Goal: Transaction & Acquisition: Purchase product/service

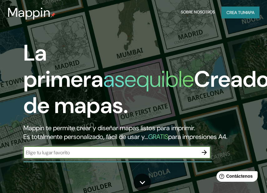
click at [103, 156] on input "text" at bounding box center [110, 152] width 175 height 7
type input "CAPELLANIA, [GEOGRAPHIC_DATA]"
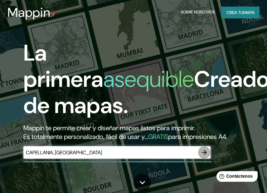
click at [204, 156] on icon "button" at bounding box center [204, 152] width 7 height 7
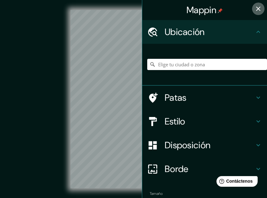
click at [256, 10] on icon "button" at bounding box center [258, 9] width 4 height 4
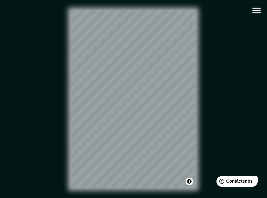
click at [201, 55] on div "© Mapbox © OpenStreetMap Improve this map" at bounding box center [133, 99] width 240 height 178
click at [234, 100] on div "© Mapbox © OpenStreetMap Improve this map" at bounding box center [133, 99] width 240 height 178
click at [54, 12] on div "© Mapbox © OpenStreetMap Improve this map" at bounding box center [133, 99] width 240 height 178
click at [161, 0] on html "Mappin Ubicación Patas Estilo Disposición Borde Elige un borde. Consejo : puede…" at bounding box center [133, 99] width 267 height 198
click at [188, 2] on div "© Mapbox © OpenStreetMap Improve this map" at bounding box center [133, 99] width 260 height 198
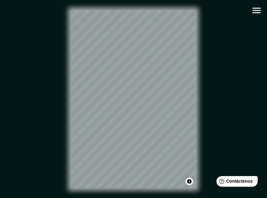
click at [164, 0] on html "Mappin Ubicación Patas Estilo Disposición Borde Elige un borde. Consejo : puede…" at bounding box center [133, 99] width 267 height 198
click at [46, 27] on div "© Mapbox © OpenStreetMap Improve this map" at bounding box center [133, 99] width 240 height 178
click at [67, 27] on div "© Mapbox © OpenStreetMap Improve this map" at bounding box center [133, 99] width 240 height 178
click at [173, 188] on div "© Mapbox © OpenStreetMap Improve this map" at bounding box center [133, 99] width 260 height 198
click at [123, 4] on div "© Mapbox © OpenStreetMap Improve this map" at bounding box center [133, 99] width 260 height 198
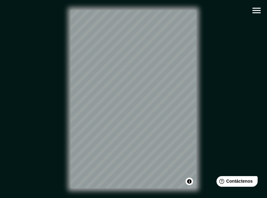
click at [62, 49] on div "© Mapbox © OpenStreetMap Improve this map" at bounding box center [133, 99] width 240 height 178
click at [57, 60] on div "© Mapbox © OpenStreetMap Improve this map" at bounding box center [133, 99] width 240 height 178
click at [254, 11] on icon "button" at bounding box center [256, 11] width 8 height 6
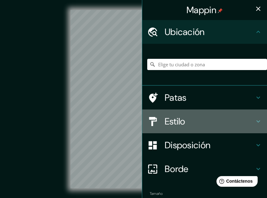
click at [184, 125] on h4 "Estilo" at bounding box center [210, 120] width 90 height 11
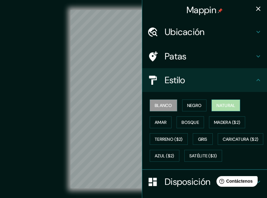
click at [222, 103] on font "Natural" at bounding box center [226, 105] width 19 height 6
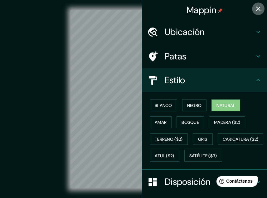
click at [255, 7] on icon "button" at bounding box center [258, 8] width 7 height 7
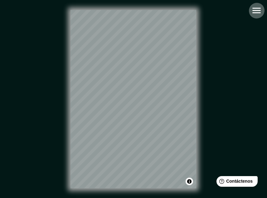
click at [261, 11] on icon "button" at bounding box center [256, 11] width 8 height 6
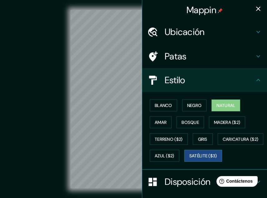
click at [189, 159] on font "Satélite ($3)" at bounding box center [203, 156] width 28 height 6
click at [256, 9] on icon "button" at bounding box center [258, 9] width 4 height 4
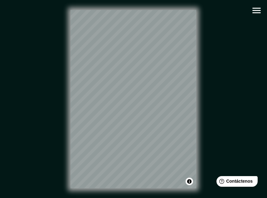
click at [219, 130] on div "© Mapbox © OpenStreetMap Improve this map © Maxar" at bounding box center [133, 99] width 240 height 178
click at [69, 105] on div "© Mapbox © OpenStreetMap Improve this map © Maxar" at bounding box center [133, 99] width 240 height 178
click at [65, 156] on div "© Mapbox © OpenStreetMap Improve this map © Maxar" at bounding box center [133, 99] width 240 height 178
click at [211, 10] on div "© Mapbox © OpenStreetMap Improve this map © Maxar" at bounding box center [133, 99] width 240 height 178
click at [198, 95] on div "© Mapbox © OpenStreetMap Improve this map © Maxar" at bounding box center [133, 99] width 240 height 178
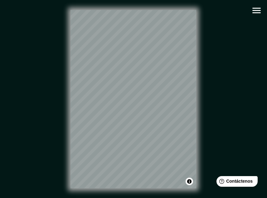
click at [218, 24] on div "© Mapbox © OpenStreetMap Improve this map © Maxar" at bounding box center [133, 99] width 240 height 178
click at [200, 105] on div "© Mapbox © OpenStreetMap Improve this map © Maxar" at bounding box center [133, 99] width 240 height 178
click at [111, 7] on div "© Mapbox © OpenStreetMap Improve this map © Maxar" at bounding box center [133, 99] width 260 height 198
click at [198, 103] on div "© Mapbox © OpenStreetMap Improve this map © Maxar" at bounding box center [133, 99] width 240 height 178
click at [168, 197] on html "Mappin Ubicación Patas Estilo Blanco Negro Natural [PERSON_NAME] ($2) Terreno (…" at bounding box center [133, 99] width 267 height 198
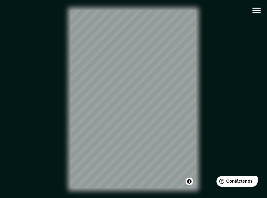
click at [169, 197] on html "Mappin Ubicación Patas Estilo Blanco Negro Natural [PERSON_NAME] ($2) Terreno (…" at bounding box center [133, 99] width 267 height 198
click at [167, 192] on div "© Mapbox © OpenStreetMap Improve this map © Maxar" at bounding box center [133, 99] width 260 height 198
click at [70, 118] on div "© Mapbox © OpenStreetMap Improve this map © Maxar" at bounding box center [133, 99] width 240 height 178
click at [70, 122] on div "© Mapbox © OpenStreetMap Improve this map © Maxar" at bounding box center [133, 99] width 240 height 178
click at [52, 117] on div "© Mapbox © OpenStreetMap Improve this map © Maxar" at bounding box center [133, 99] width 240 height 178
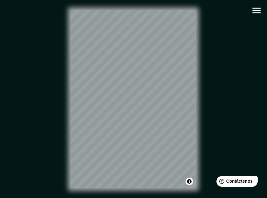
click at [66, 123] on div "© Mapbox © OpenStreetMap Improve this map © Maxar" at bounding box center [133, 99] width 240 height 178
click at [49, 106] on div "© Mapbox © OpenStreetMap Improve this map © Maxar" at bounding box center [133, 99] width 240 height 178
click at [48, 135] on div "© Mapbox © OpenStreetMap Improve this map © Maxar" at bounding box center [133, 99] width 240 height 178
click at [61, 178] on div "© Mapbox © OpenStreetMap Improve this map © Maxar" at bounding box center [133, 99] width 240 height 178
click at [57, 178] on div "© Mapbox © OpenStreetMap Improve this map © Maxar" at bounding box center [133, 99] width 240 height 178
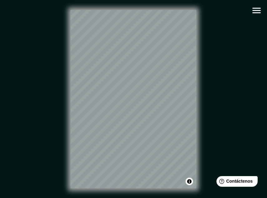
click at [60, 135] on div "© Mapbox © OpenStreetMap Improve this map © Maxar" at bounding box center [133, 99] width 240 height 178
click at [257, 12] on icon "button" at bounding box center [256, 10] width 11 height 11
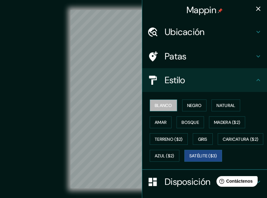
click at [162, 104] on font "Blanco" at bounding box center [163, 105] width 17 height 6
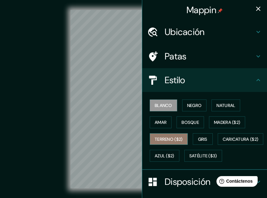
click at [174, 138] on font "Terreno ($2)" at bounding box center [169, 139] width 28 height 6
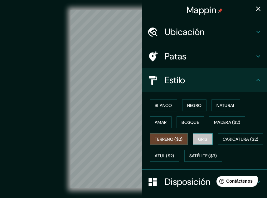
click at [202, 138] on font "Gris" at bounding box center [202, 139] width 9 height 6
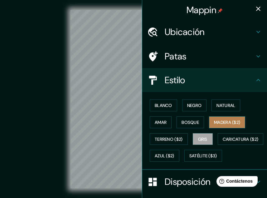
click at [218, 120] on font "Madera ($2)" at bounding box center [227, 122] width 26 height 6
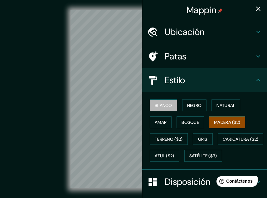
click at [164, 104] on font "Blanco" at bounding box center [163, 105] width 17 height 6
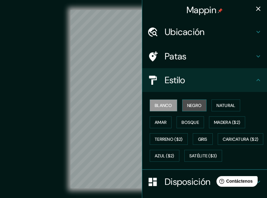
click at [195, 106] on font "Negro" at bounding box center [194, 105] width 15 height 6
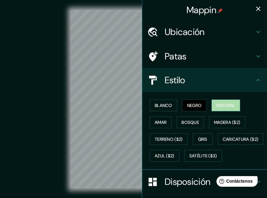
click at [233, 103] on font "Natural" at bounding box center [226, 105] width 19 height 6
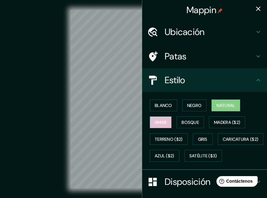
click at [159, 120] on font "Amar" at bounding box center [161, 122] width 12 height 6
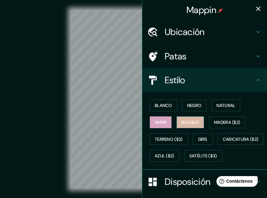
click at [185, 118] on font "Bosque" at bounding box center [190, 122] width 17 height 8
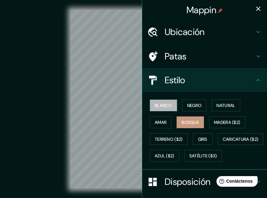
click at [167, 104] on font "Blanco" at bounding box center [163, 105] width 17 height 6
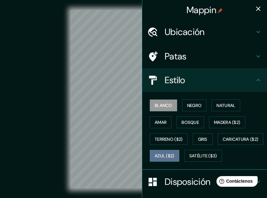
click at [174, 157] on font "Azul ($2)" at bounding box center [165, 156] width 20 height 6
click at [174, 154] on font "Azul ($2)" at bounding box center [165, 156] width 20 height 6
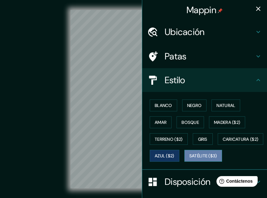
click at [189, 159] on font "Satélite ($3)" at bounding box center [203, 156] width 28 height 6
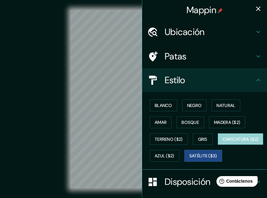
click at [223, 143] on font "Caricatura ($2)" at bounding box center [241, 139] width 36 height 8
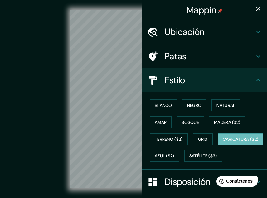
click at [256, 7] on icon "button" at bounding box center [258, 9] width 4 height 4
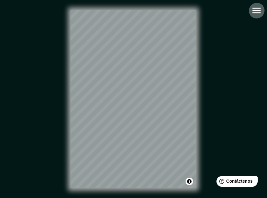
click at [251, 13] on icon "button" at bounding box center [256, 10] width 11 height 11
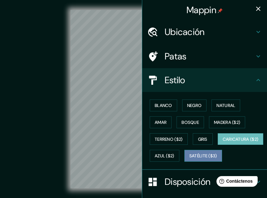
click at [189, 159] on font "Satélite ($3)" at bounding box center [203, 156] width 28 height 6
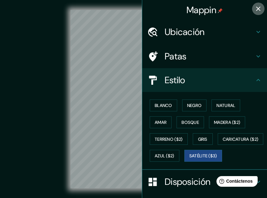
click at [255, 9] on icon "button" at bounding box center [258, 8] width 7 height 7
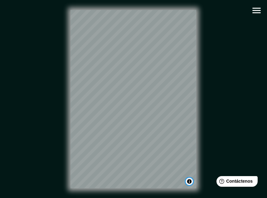
click at [190, 181] on button "Activar o desactivar atribución" at bounding box center [189, 180] width 7 height 7
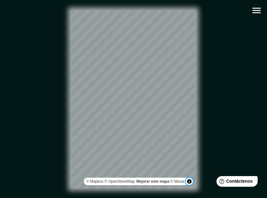
click at [189, 180] on button "Activar o desactivar atribución" at bounding box center [189, 180] width 7 height 7
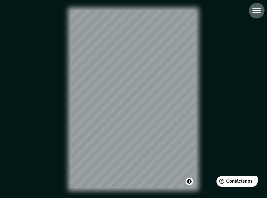
click at [257, 9] on icon "button" at bounding box center [256, 10] width 11 height 11
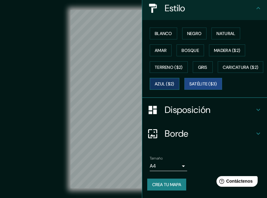
scroll to position [10, 0]
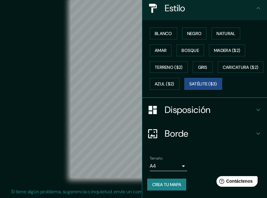
click at [41, 115] on div "© Mapbox © OpenStreetMap Mejorar este mapa © Maxar" at bounding box center [133, 89] width 240 height 178
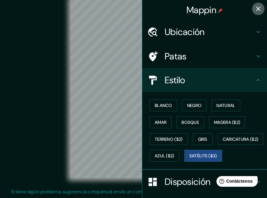
click at [256, 7] on icon "button" at bounding box center [258, 9] width 4 height 4
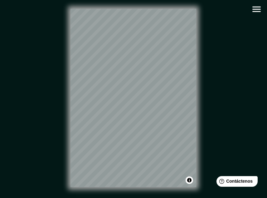
scroll to position [2, 0]
click at [252, 10] on icon "button" at bounding box center [256, 8] width 11 height 11
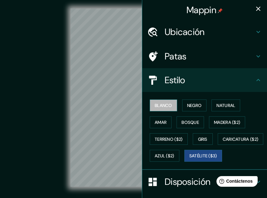
click at [172, 105] on button "Blanco" at bounding box center [163, 105] width 27 height 12
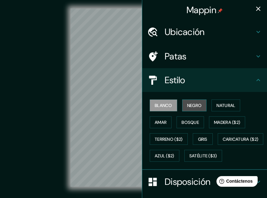
click at [195, 105] on font "Negro" at bounding box center [194, 105] width 15 height 6
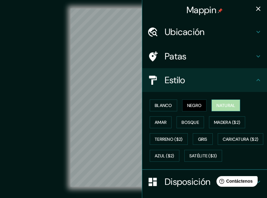
click at [225, 109] on font "Natural" at bounding box center [226, 105] width 19 height 8
click at [193, 103] on font "Negro" at bounding box center [194, 105] width 15 height 6
click at [217, 104] on font "Natural" at bounding box center [226, 105] width 19 height 6
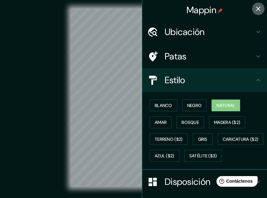
click at [255, 9] on icon "button" at bounding box center [258, 8] width 7 height 7
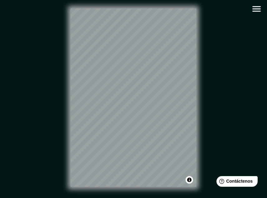
click at [209, 29] on div "© Mapbox © OpenStreetMap Improve this map" at bounding box center [133, 97] width 240 height 178
